Goal: Task Accomplishment & Management: Complete application form

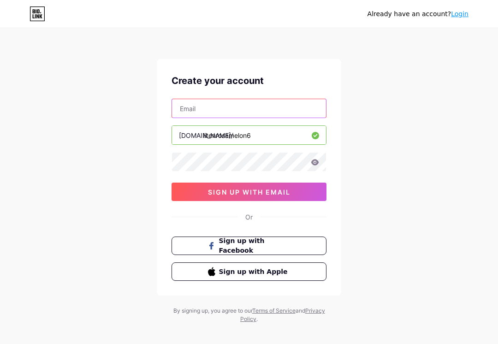
click at [274, 107] on input "text" at bounding box center [249, 108] width 154 height 18
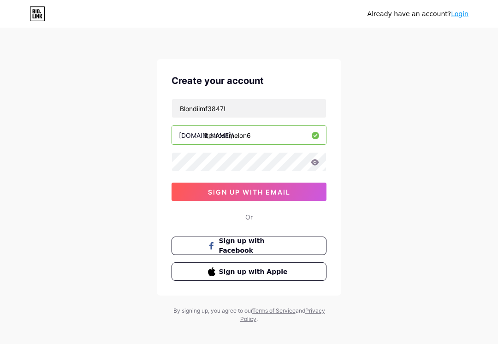
click at [383, 105] on div "Already have an account? Login Create your account Blondiimf3847! bio.link/ lit…" at bounding box center [249, 176] width 498 height 353
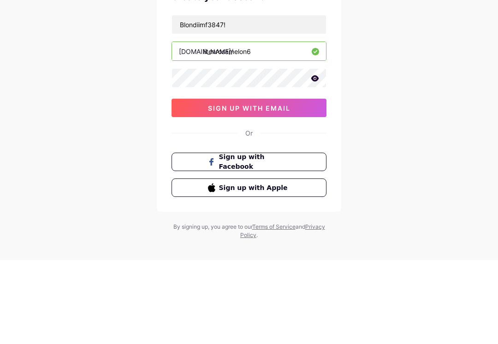
click at [341, 104] on div "Create your account Blondiimf3847! bio.link/ litenrosamelon6 0cAFcWeA6qcu4AiJWi…" at bounding box center [249, 177] width 185 height 237
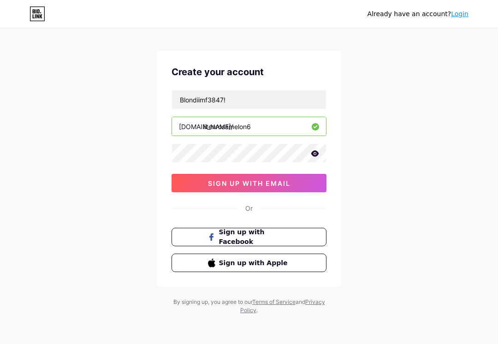
click at [294, 185] on button "sign up with email" at bounding box center [249, 183] width 155 height 18
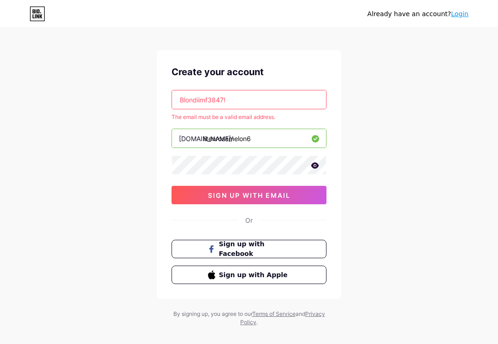
click at [293, 95] on input "Blondiimf3847!" at bounding box center [249, 99] width 154 height 18
click at [279, 103] on input "Blondiimf3847!" at bounding box center [249, 99] width 154 height 18
type input "B"
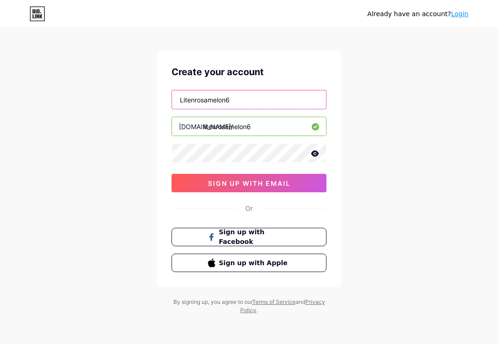
type input "Litenrosamelon6"
click at [411, 134] on div "Already have an account? Login Create your account Litenrosamelon6 bio.link/ li…" at bounding box center [249, 167] width 498 height 353
click at [299, 183] on button "sign up with email" at bounding box center [249, 183] width 155 height 18
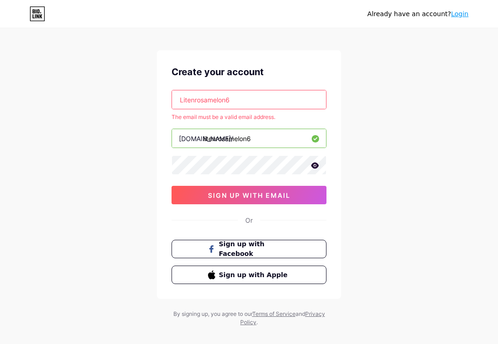
click at [297, 86] on div "Create your account Litenrosamelon6 The email must be a valid email address. bi…" at bounding box center [249, 174] width 185 height 249
click at [301, 97] on input "Litenrosamelon6" at bounding box center [249, 99] width 154 height 18
click at [379, 97] on div "Already have an account? Login Create your account Litenrosamelon6 The email mu…" at bounding box center [249, 173] width 498 height 365
click at [280, 201] on button "sign up with email" at bounding box center [249, 195] width 155 height 18
click at [302, 275] on button "Sign up with Apple" at bounding box center [249, 275] width 155 height 18
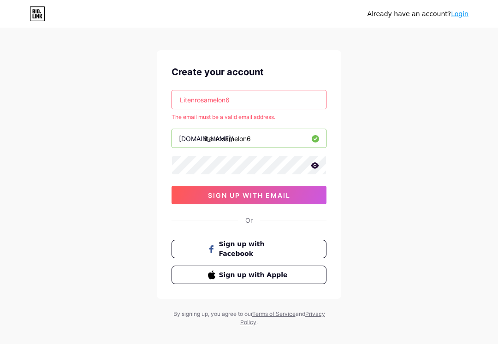
click at [294, 279] on button "Sign up with Apple" at bounding box center [249, 275] width 155 height 18
click at [290, 275] on span "Sign up with Apple" at bounding box center [255, 275] width 72 height 10
click at [283, 272] on span "Sign up with Apple" at bounding box center [255, 275] width 72 height 10
click at [261, 275] on span "Sign up with Apple" at bounding box center [255, 275] width 72 height 10
click at [251, 270] on span "Sign up with Apple" at bounding box center [255, 275] width 72 height 10
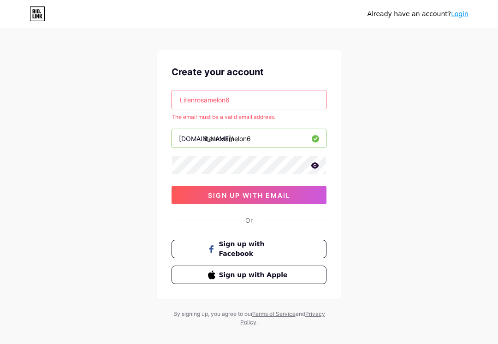
click at [235, 257] on button "Sign up with Facebook" at bounding box center [249, 249] width 155 height 18
click at [254, 274] on span "Sign up with Apple" at bounding box center [255, 275] width 72 height 10
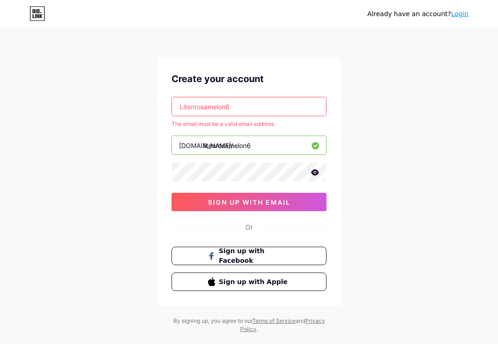
scroll to position [0, 0]
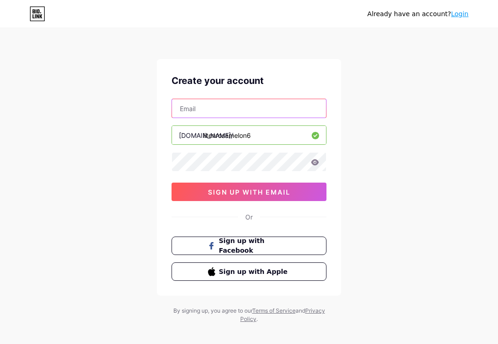
click at [279, 114] on input "text" at bounding box center [249, 108] width 154 height 18
type input "[EMAIL_ADDRESS][DOMAIN_NAME]"
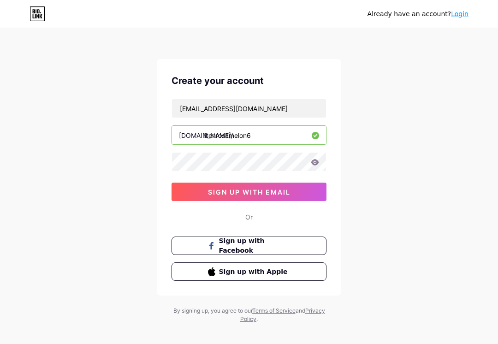
click at [402, 112] on div "Already have an account? Login Create your account [EMAIL_ADDRESS][DOMAIN_NAME]…" at bounding box center [249, 176] width 498 height 353
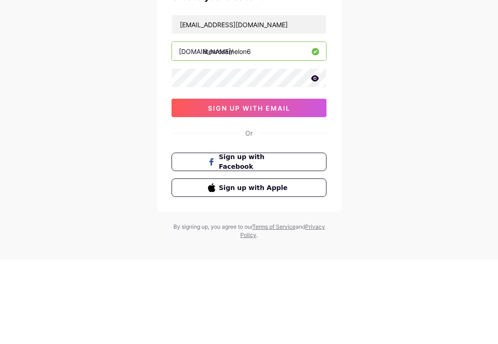
click at [420, 119] on div "Already have an account? Login Create your account [EMAIL_ADDRESS][DOMAIN_NAME]…" at bounding box center [249, 176] width 498 height 353
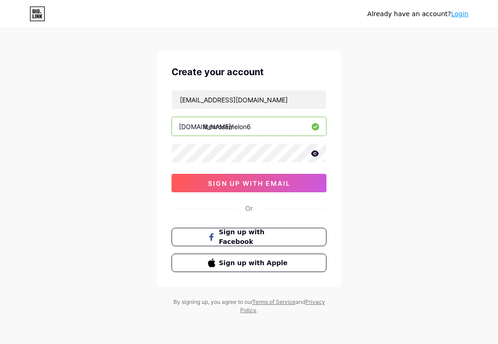
click at [287, 183] on span "sign up with email" at bounding box center [249, 183] width 83 height 8
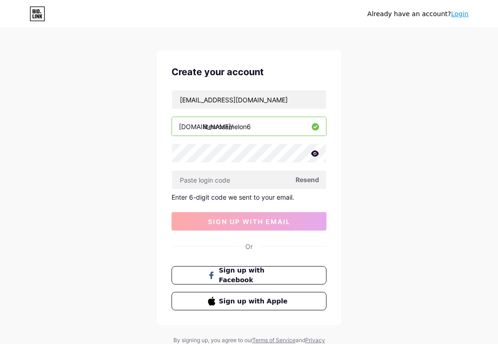
click at [253, 182] on input "text" at bounding box center [249, 180] width 154 height 18
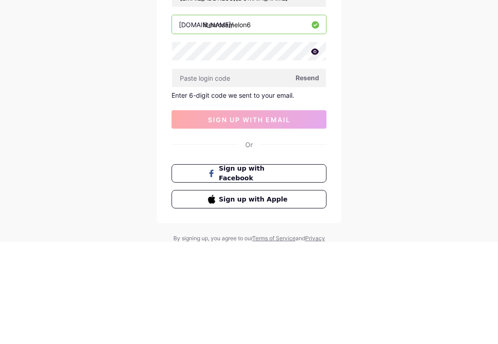
type input "6"
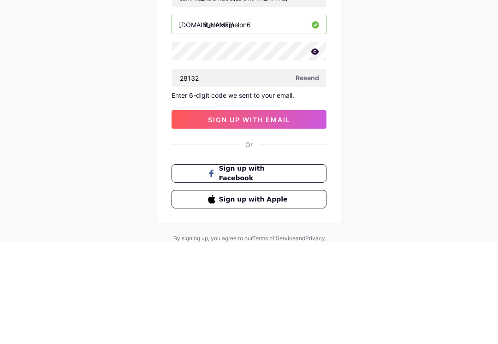
click at [288, 212] on button "sign up with email" at bounding box center [249, 221] width 155 height 18
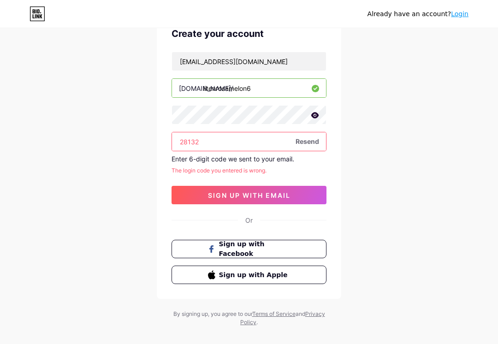
click at [264, 146] on input "28132" at bounding box center [249, 141] width 154 height 18
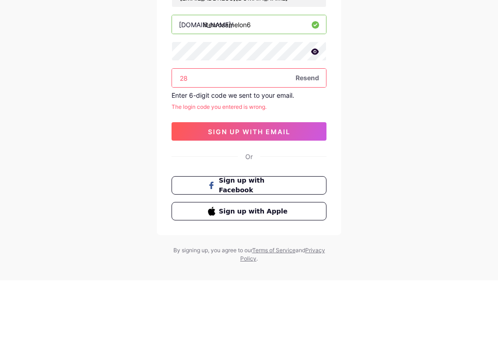
type input "2"
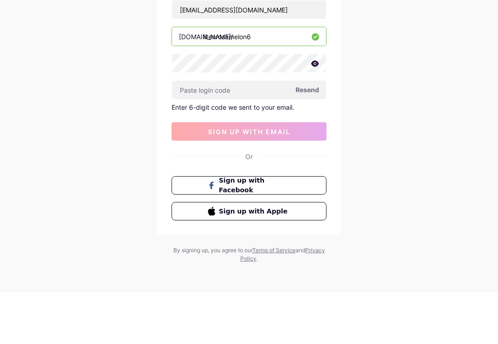
click at [457, 102] on div "Already have an account? Login Create your account [EMAIL_ADDRESS][DOMAIN_NAME]…" at bounding box center [249, 148] width 498 height 391
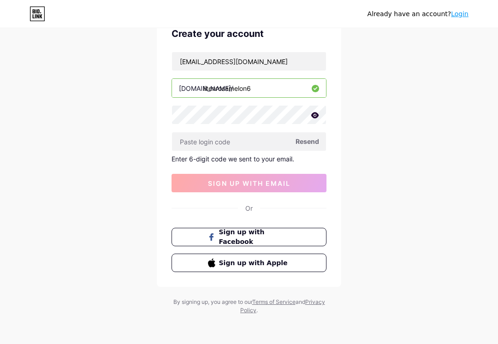
click at [292, 269] on button "Sign up with Apple" at bounding box center [249, 263] width 155 height 18
click at [273, 246] on button "Sign up with Facebook" at bounding box center [249, 237] width 155 height 18
click at [272, 236] on span "Sign up with Facebook" at bounding box center [255, 236] width 72 height 19
click at [274, 232] on span "Sign up with Facebook" at bounding box center [255, 236] width 72 height 19
click at [277, 245] on button "Sign up with Facebook" at bounding box center [249, 237] width 155 height 18
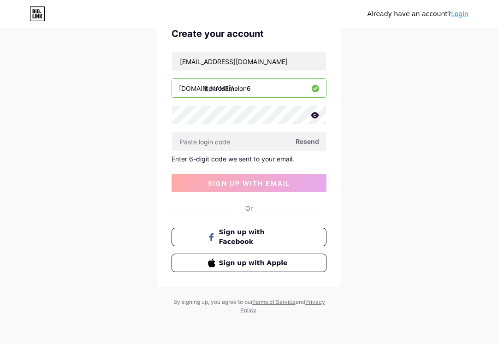
click at [270, 242] on span "Sign up with Facebook" at bounding box center [255, 236] width 72 height 19
click at [269, 239] on span "Sign up with Facebook" at bounding box center [255, 236] width 72 height 19
click at [267, 244] on button "Sign up with Facebook" at bounding box center [249, 237] width 155 height 18
click at [266, 242] on span "Sign up with Facebook" at bounding box center [255, 236] width 72 height 19
click at [266, 140] on input "text" at bounding box center [249, 141] width 154 height 18
